Goal: Register for event/course

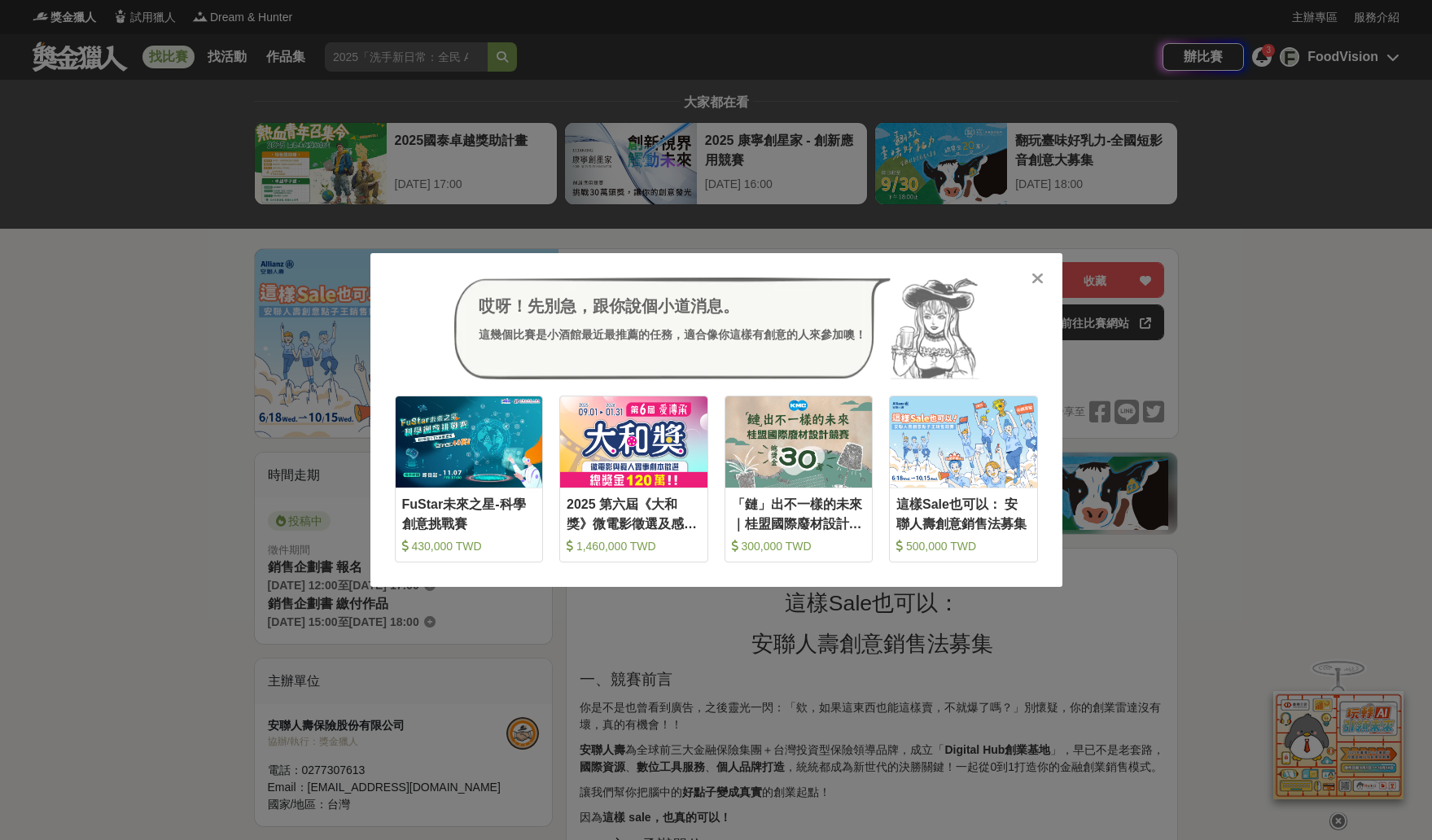
click at [1034, 282] on icon at bounding box center [1037, 278] width 12 height 17
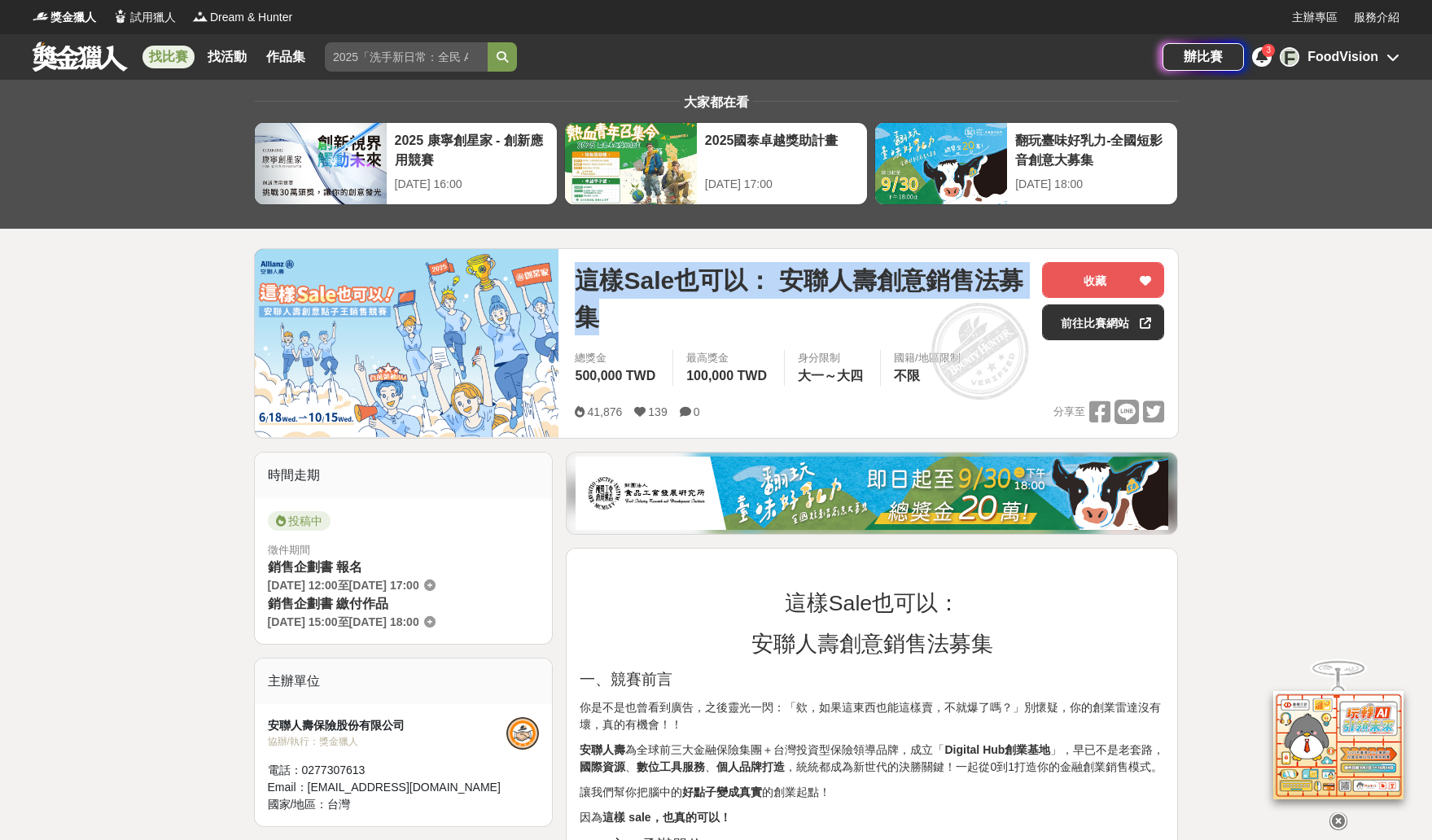
drag, startPoint x: 581, startPoint y: 274, endPoint x: 616, endPoint y: 322, distance: 59.4
click at [616, 322] on span "這樣Sale也可以： 安聯人壽創意銷售法募集" at bounding box center [802, 298] width 454 height 73
copy span "這樣Sale也可以： 安聯人壽創意銷售法募集"
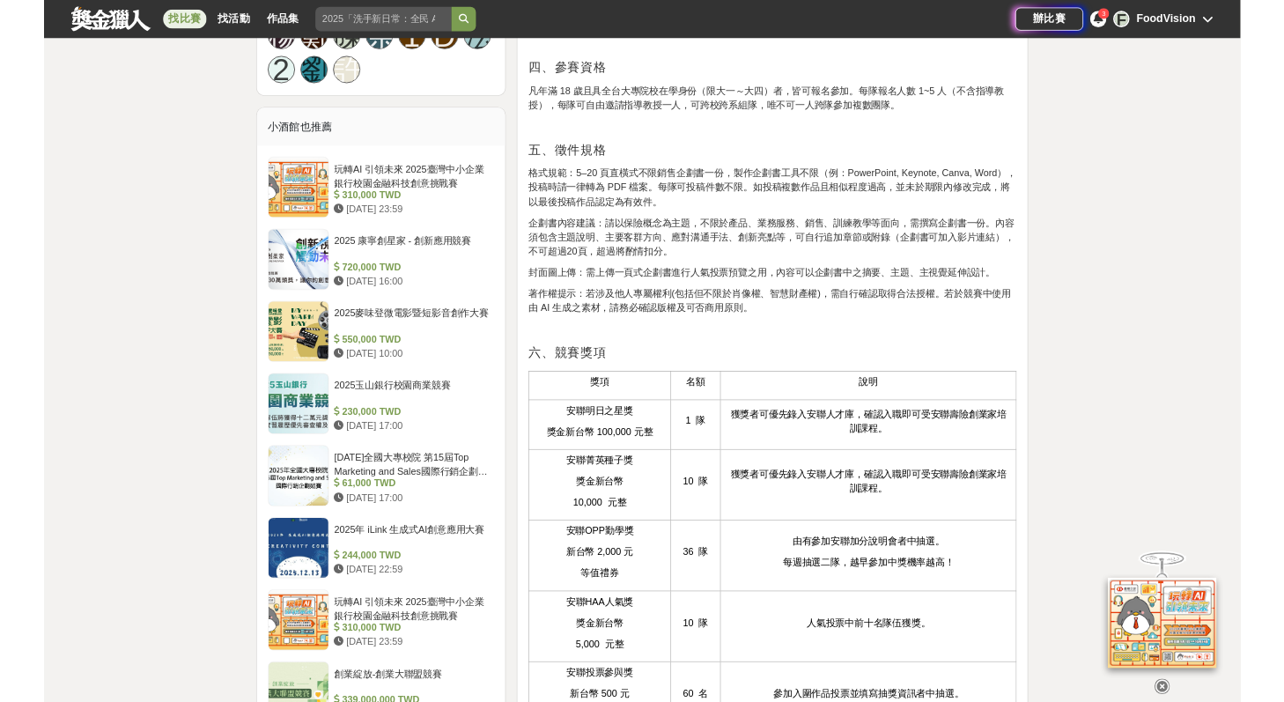
scroll to position [1752, 0]
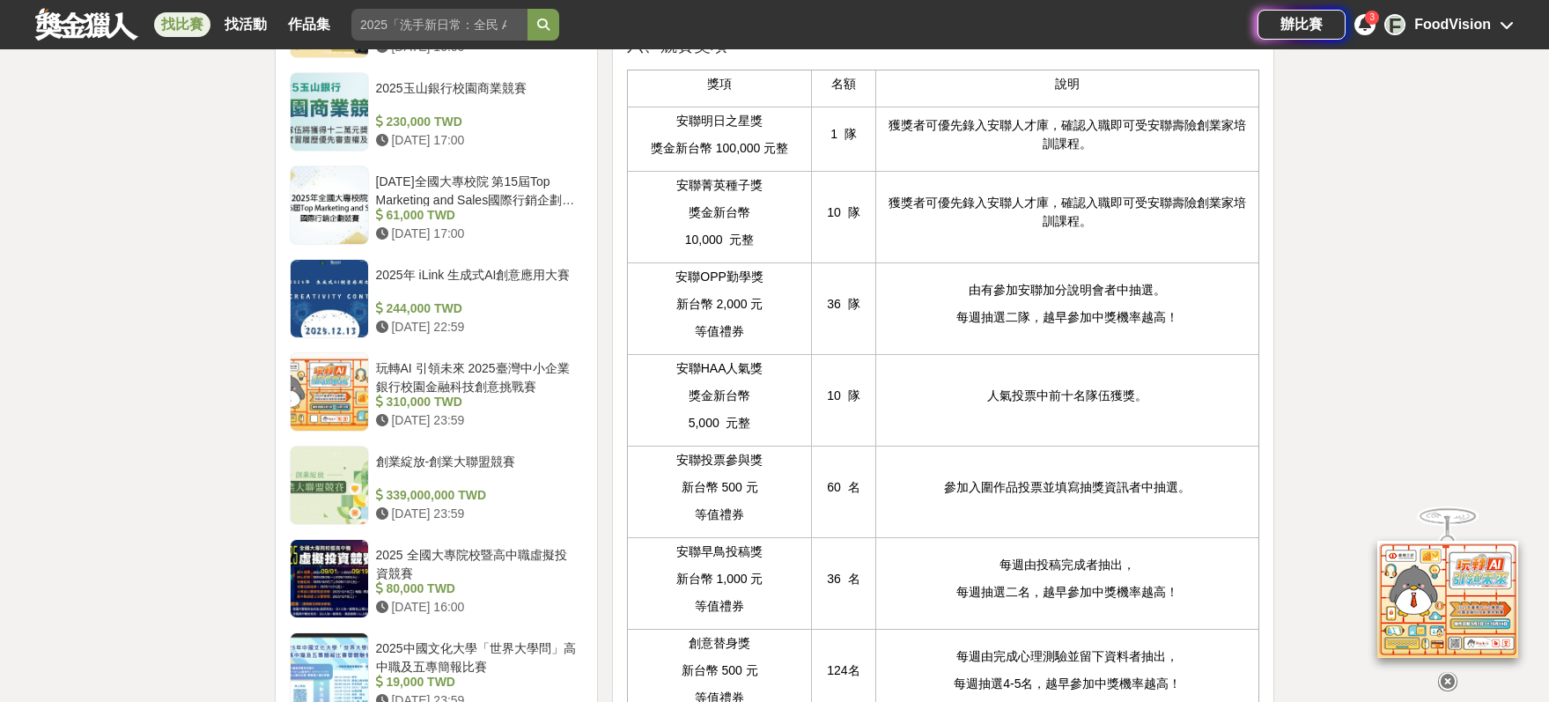
click at [954, 231] on p "獲獎者可優先錄入安聯人才庫，確認入職即可受安聯壽險創業家培訓課程。" at bounding box center [1067, 212] width 365 height 37
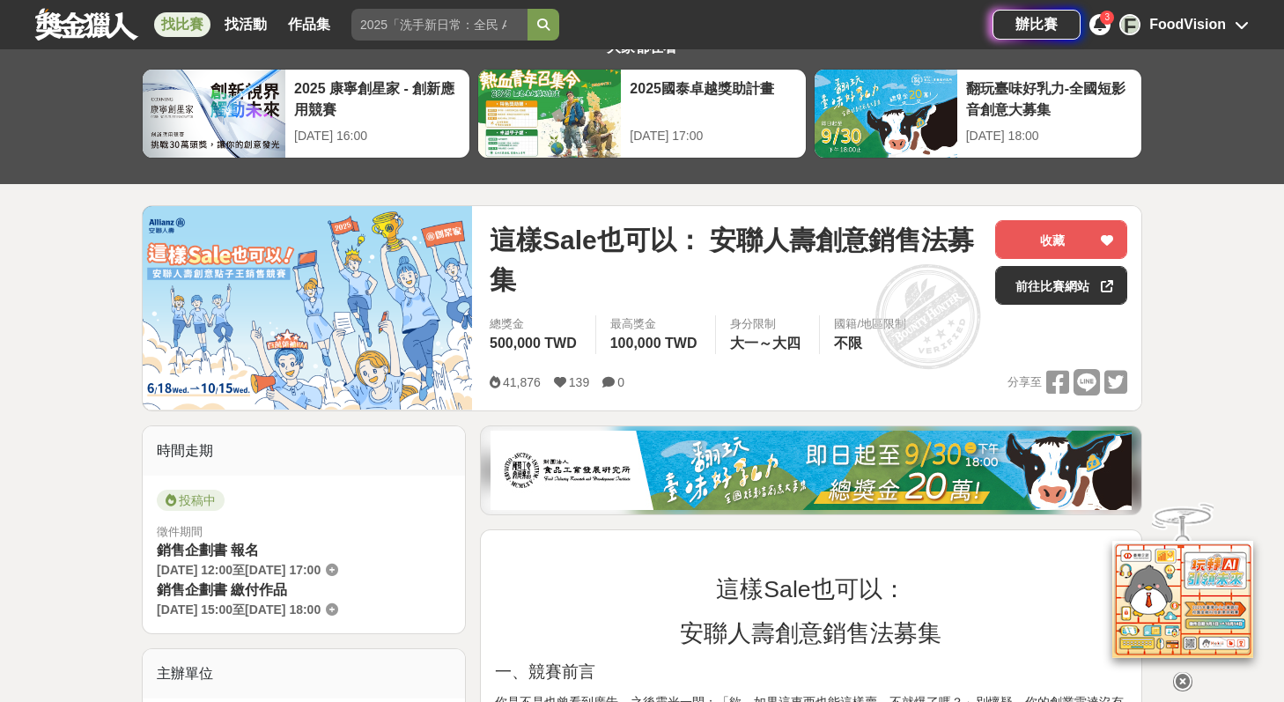
scroll to position [60, 0]
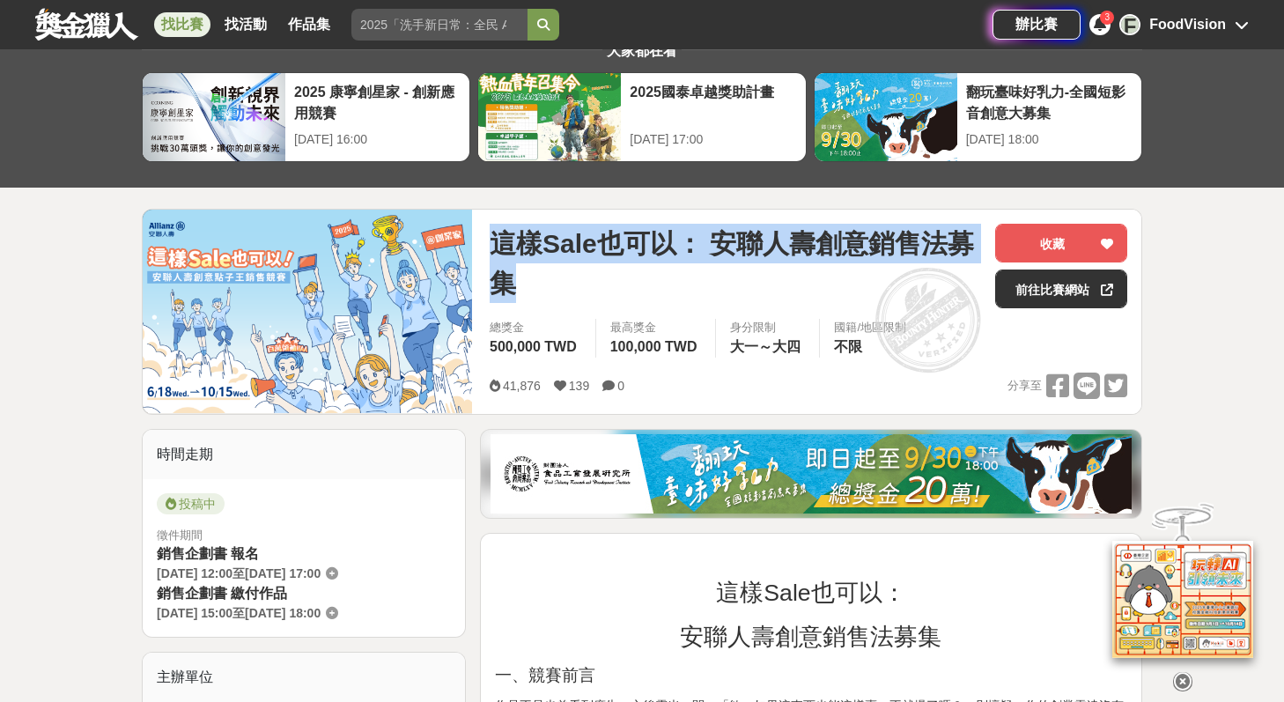
drag, startPoint x: 511, startPoint y: 283, endPoint x: 496, endPoint y: 256, distance: 30.4
click at [496, 256] on span "這樣Sale也可以： 安聯人壽創意銷售法募集" at bounding box center [735, 263] width 491 height 79
copy span "這樣Sale也可以： 安聯人壽創意銷售法募集"
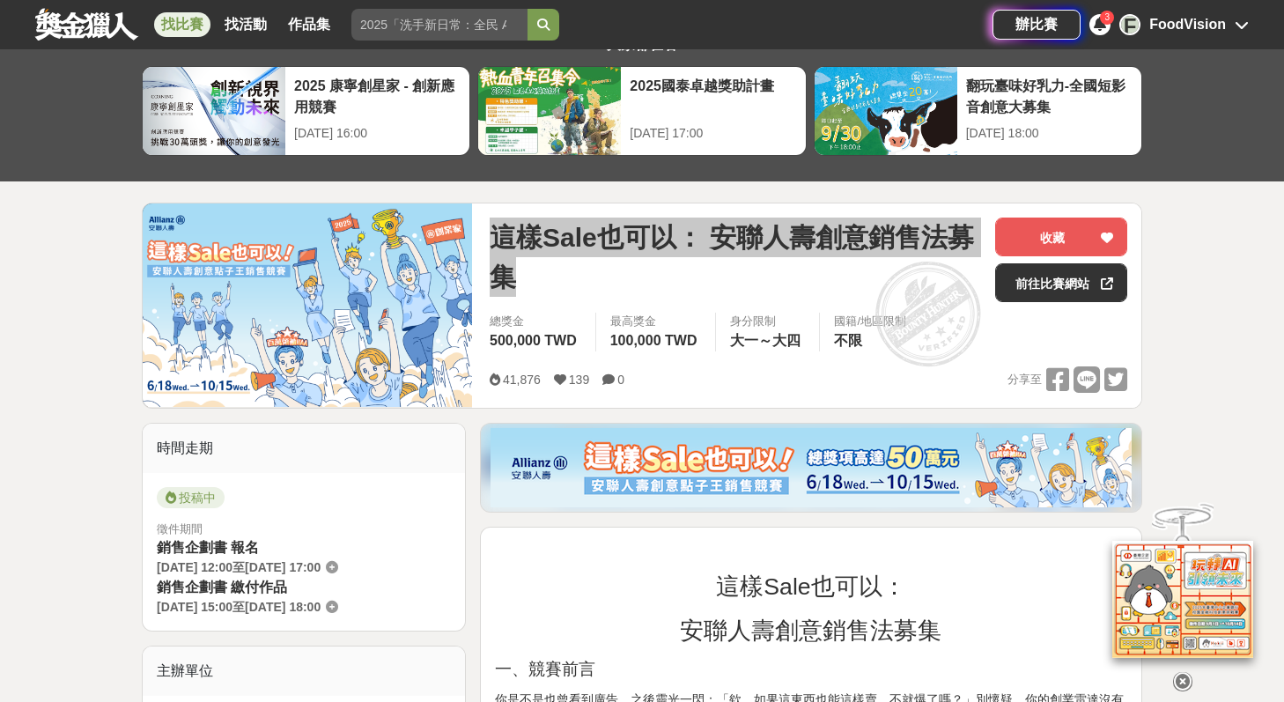
scroll to position [92, 0]
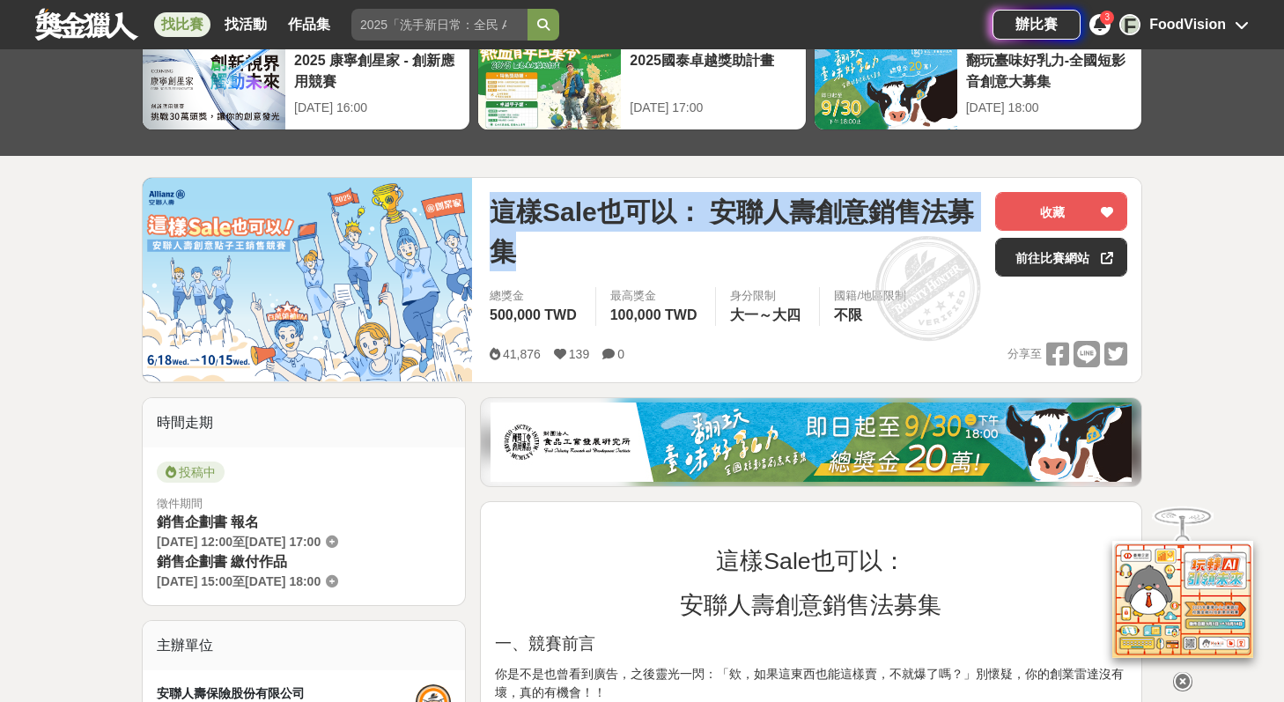
drag, startPoint x: 156, startPoint y: 541, endPoint x: 376, endPoint y: 546, distance: 220.2
click at [376, 546] on div "銷售企劃書 報名 [DATE] 12:00 至 [DATE] 17:00" at bounding box center [304, 532] width 294 height 40
copy div "[DATE] 12:00 至 [DATE] 17:00"
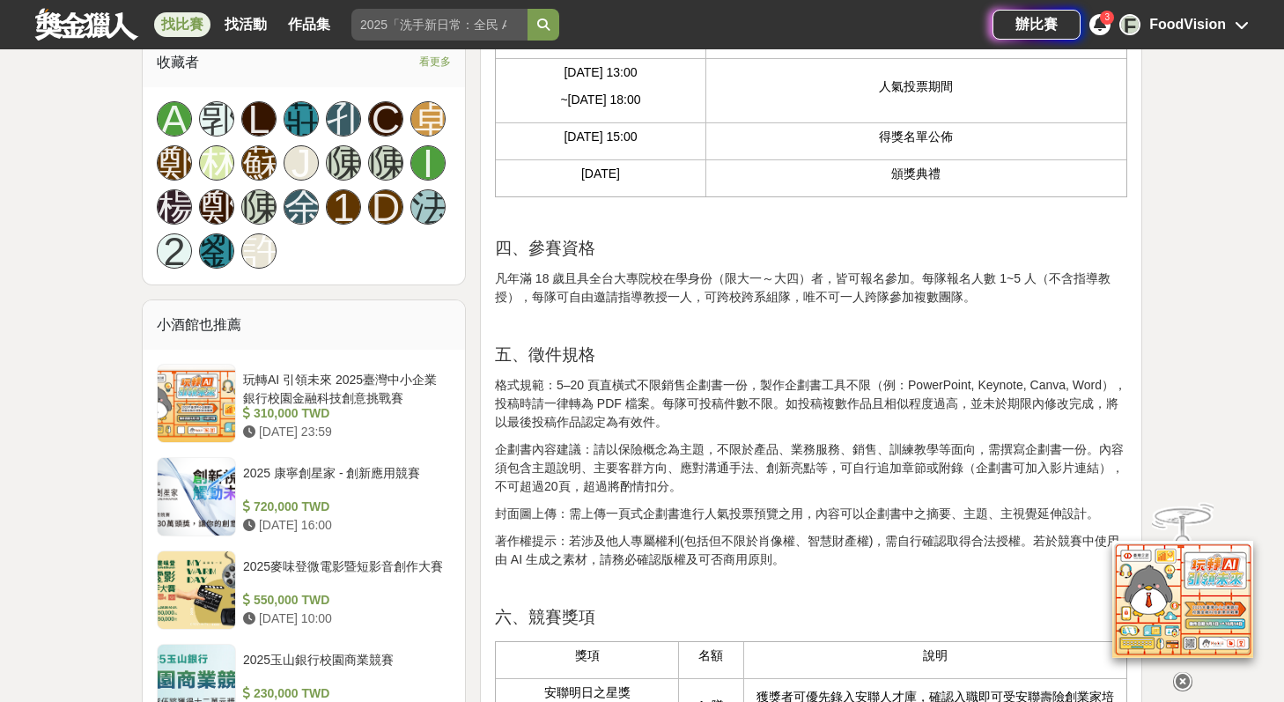
scroll to position [1222, 0]
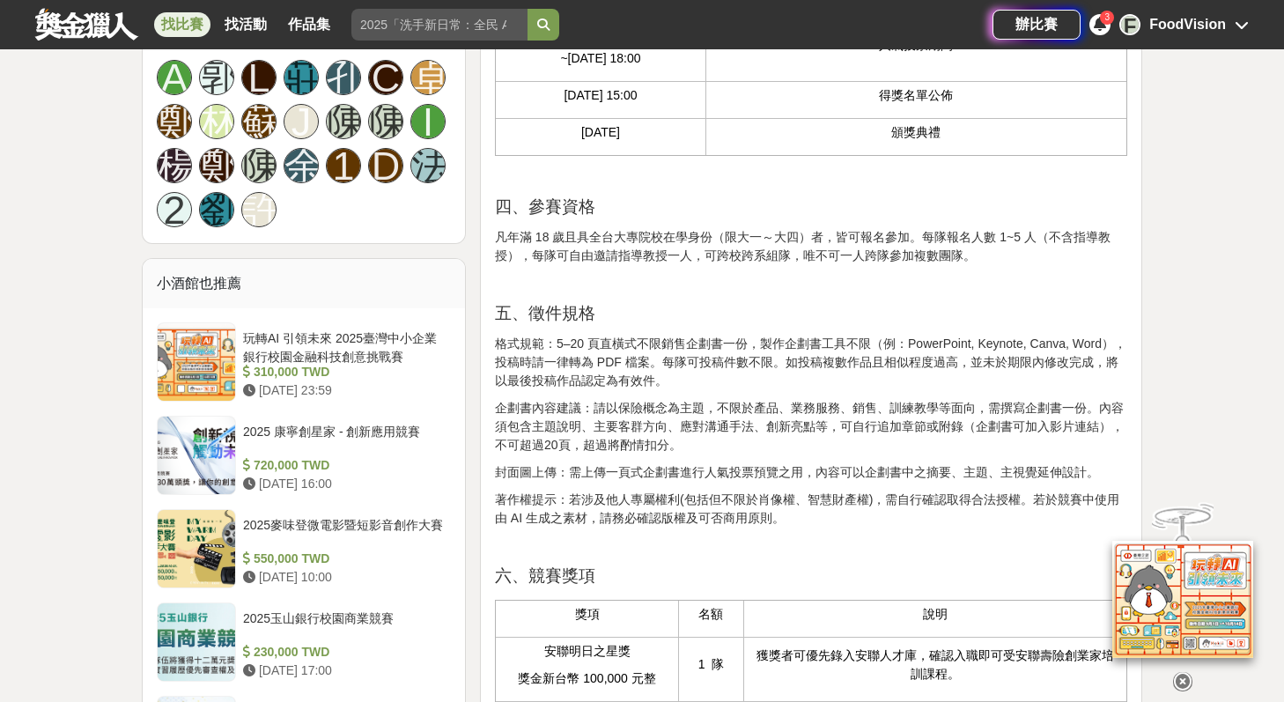
click at [546, 265] on p "凡年滿 18 歲且具全台大專院校在學身份（限大一～大四）者，皆可報名參加。每隊報名人數 1~5 人（不含指導教授），每隊可自由邀請指導教授一人，可跨校跨系組隊…" at bounding box center [811, 246] width 632 height 37
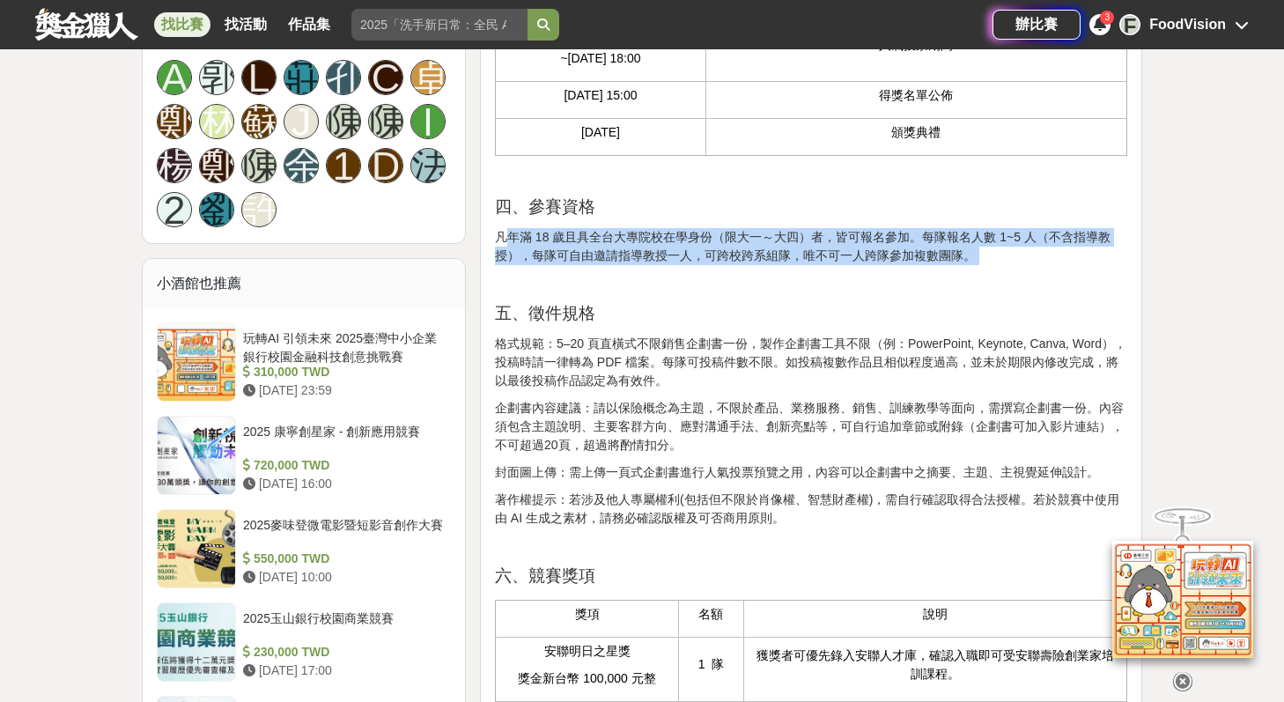
drag, startPoint x: 501, startPoint y: 277, endPoint x: 963, endPoint y: 299, distance: 462.1
click at [963, 265] on p "凡年滿 18 歲且具全台大專院校在學身份（限大一～大四）者，皆可報名參加。每隊報名人數 1~5 人（不含指導教授），每隊可自由邀請指導教授一人，可跨校跨系組隊…" at bounding box center [811, 246] width 632 height 37
drag, startPoint x: 968, startPoint y: 295, endPoint x: 480, endPoint y: 262, distance: 489.0
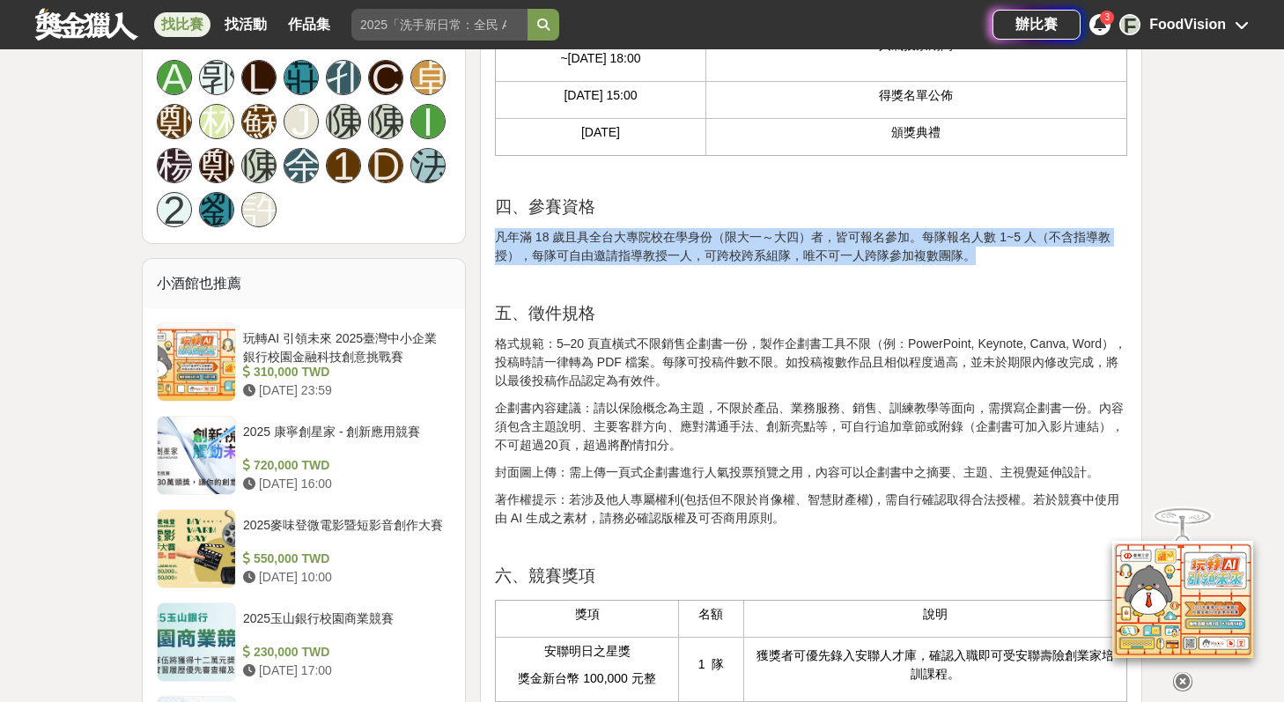
click at [591, 265] on p "凡年滿 18 歲且具全台大專院校在學身份（限大一～大四）者，皆可報名參加。每隊報名人數 1~5 人（不含指導教授），每隊可自由邀請指導教授一人，可跨校跨系組隊…" at bounding box center [811, 246] width 632 height 37
drag, startPoint x: 492, startPoint y: 268, endPoint x: 996, endPoint y: 295, distance: 504.5
click at [750, 265] on p "凡年滿 18 歲且具全台大專院校在學身份（限大一～大四）者，皆可報名參加。每隊報名人數 1~5 人（不含指導教授），每隊可自由邀請指導教授一人，可跨校跨系組隊…" at bounding box center [811, 246] width 632 height 37
drag, startPoint x: 498, startPoint y: 277, endPoint x: 996, endPoint y: 298, distance: 499.0
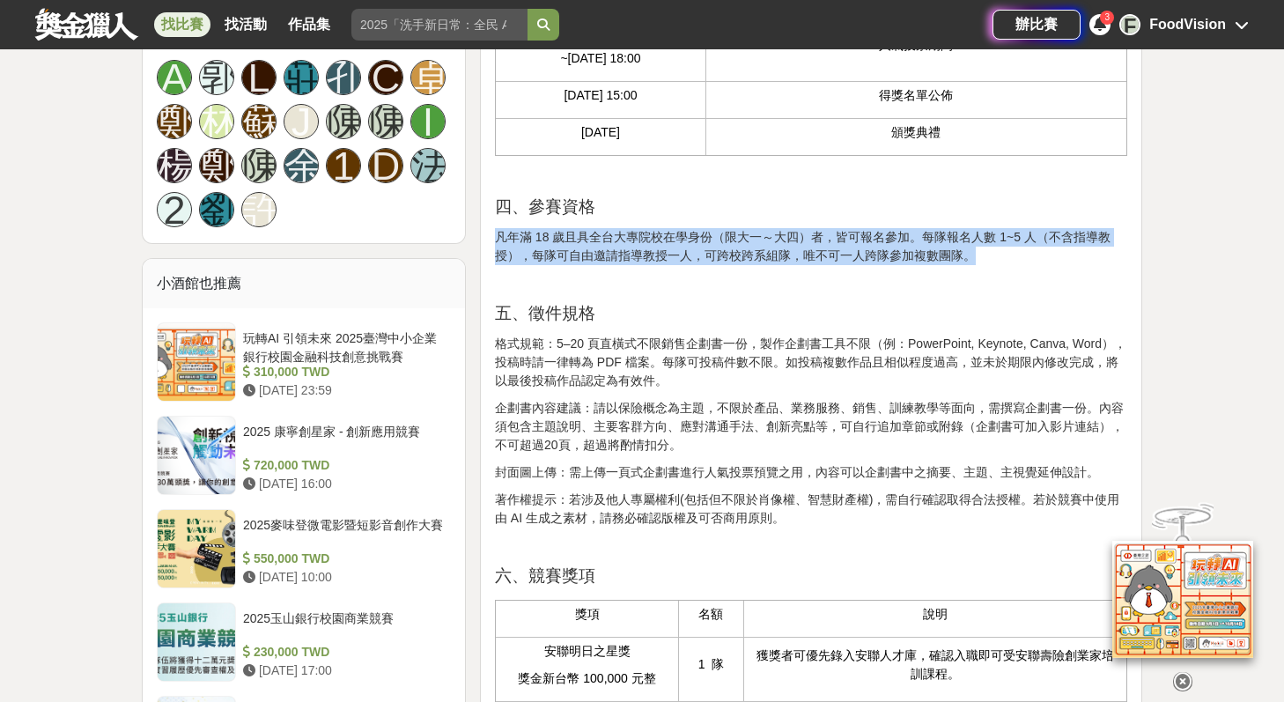
click at [996, 265] on p "凡年滿 18 歲且具全台大專院校在學身份（限大一～大四）者，皆可報名參加。每隊報名人數 1~5 人（不含指導教授），每隊可自由邀請指導教授一人，可跨校跨系組隊…" at bounding box center [811, 246] width 632 height 37
copy p "凡年滿 18 歲且具全台大專院校在學身份（限大一～大四）者，皆可報名參加。每隊報名人數 1~5 人（不含指導教授），每隊可自由邀請指導教授一人，可跨校跨系組隊…"
